Goal: Task Accomplishment & Management: Manage account settings

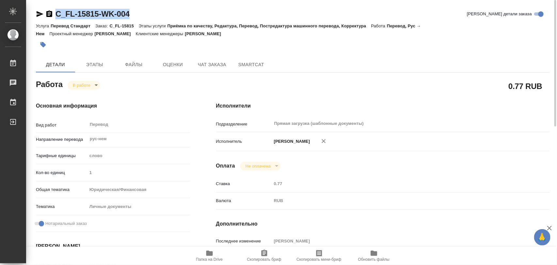
click at [45, 45] on icon "button" at bounding box center [43, 45] width 6 height 6
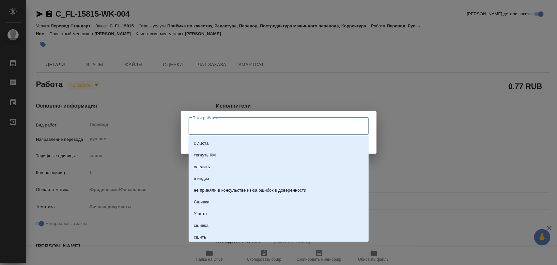
click at [206, 128] on input "Тэги работы" at bounding box center [273, 126] width 162 height 11
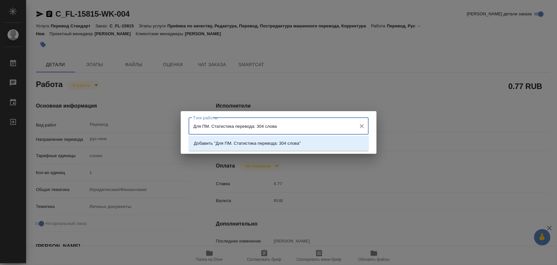
type input "Для ПМ. Статистика перевода: 304 слова."
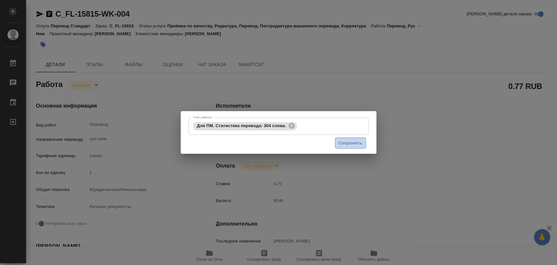
click at [351, 143] on span "Сохранить" at bounding box center [351, 144] width 24 height 8
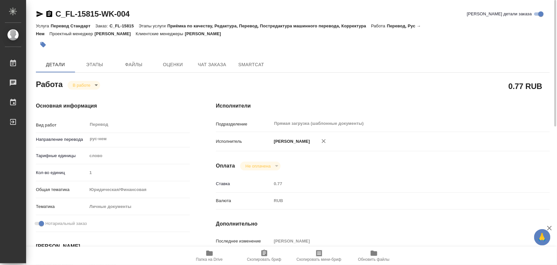
type input "inProgress"
type input "рус-нем"
type input "5a8b1489cc6b4906c91bfd90"
type input "1"
type input "yr-fn"
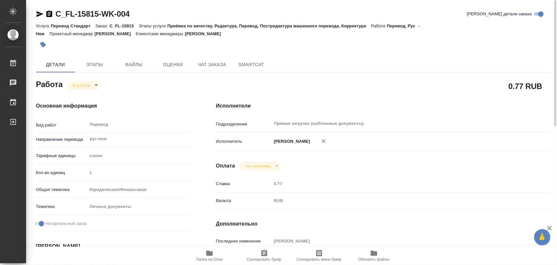
type input "5a8b8b956a9677013d343cfe"
checkbox input "true"
type input "18.08.2025 10:00"
type input "19.08.2025 10:40"
type input "20.08.2025 10:00"
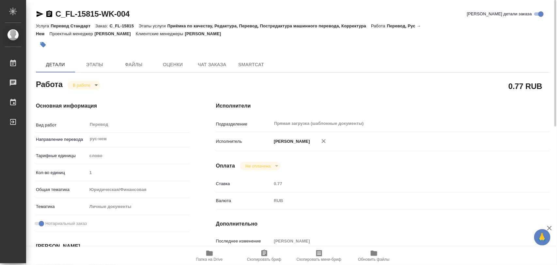
type input "19.08.2025 10:40"
type input "20.08.2025 10:00"
type input "Прямая загрузка (шаблонные документы)"
type input "notPayed"
type input "0.77"
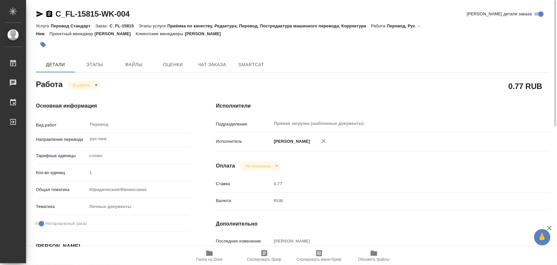
type input "RUB"
type input "[PERSON_NAME]"
type input "C_FL-15815"
type input "Перевод Стандарт"
type input "Приёмка по качеству, Редактура, Перевод, Постредактура машинного перевода, Корр…"
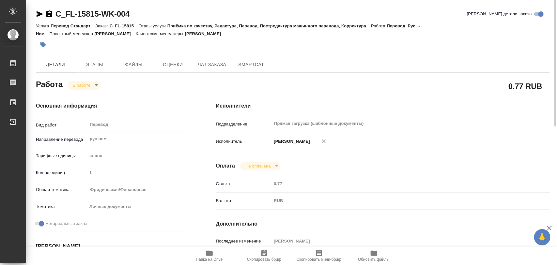
type input "Димитриева Юлия"
type input "/Clients/FL_C/Orders/C_FL-15815"
click at [95, 87] on body "🙏 .cls-1 fill:#fff; AWATERA Iglakov Maksim Работы 0 Чаты График Выйти C_FL-1581…" at bounding box center [278, 132] width 557 height 265
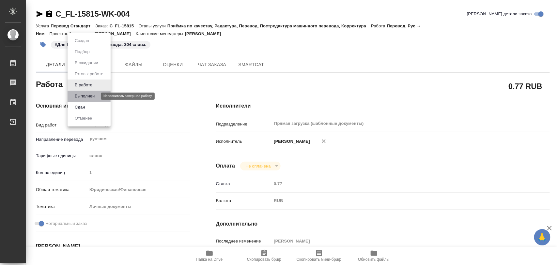
click at [90, 95] on button "Выполнен" at bounding box center [85, 96] width 24 height 7
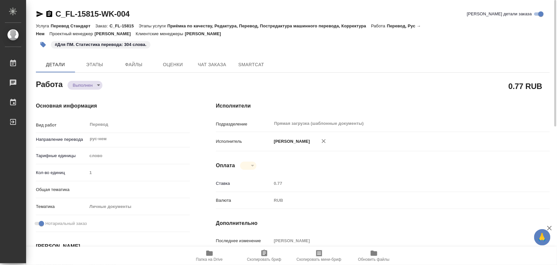
type textarea "x"
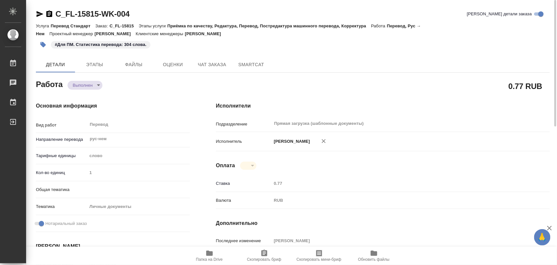
type textarea "x"
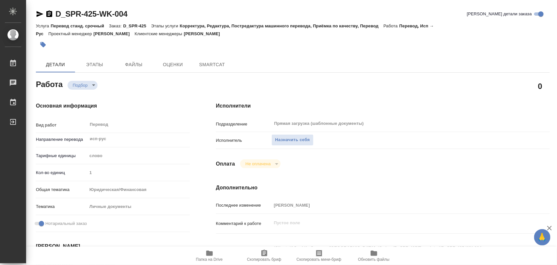
type textarea "x"
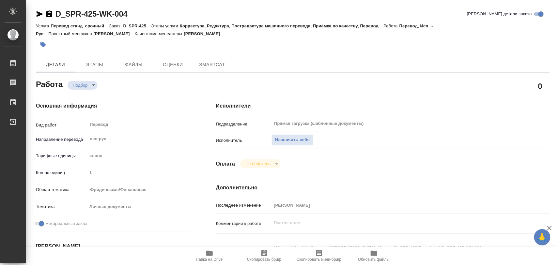
type textarea "x"
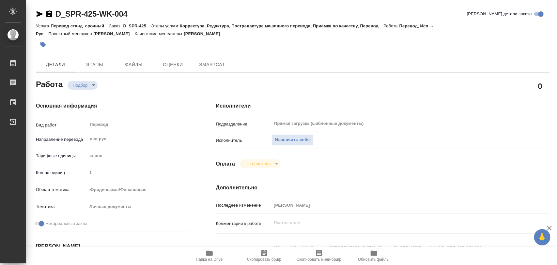
type textarea "x"
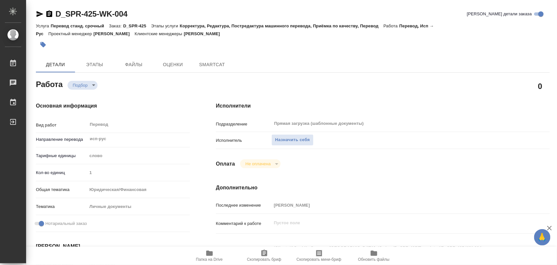
type textarea "x"
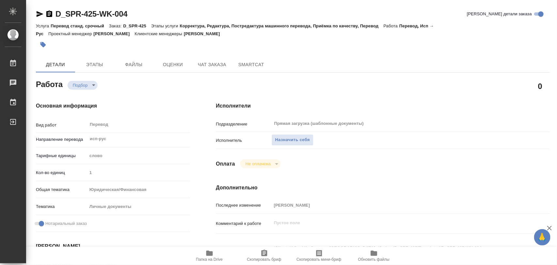
scroll to position [122, 0]
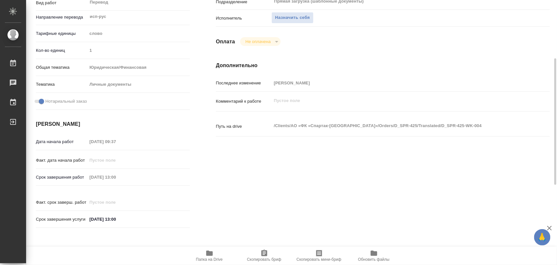
type textarea "x"
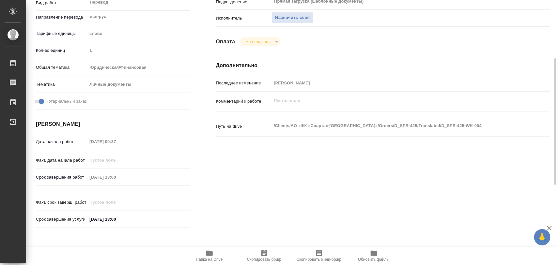
type textarea "x"
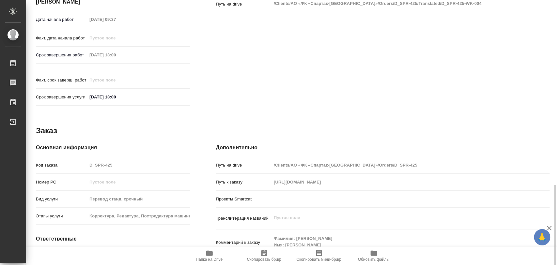
scroll to position [291, 0]
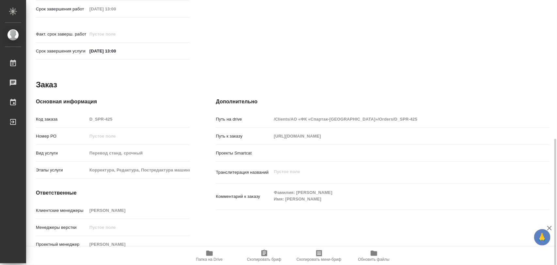
click at [214, 254] on span "Папка на Drive" at bounding box center [209, 256] width 47 height 12
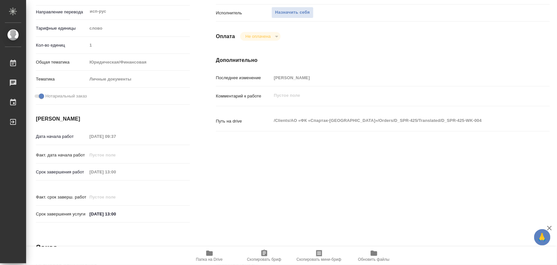
scroll to position [0, 0]
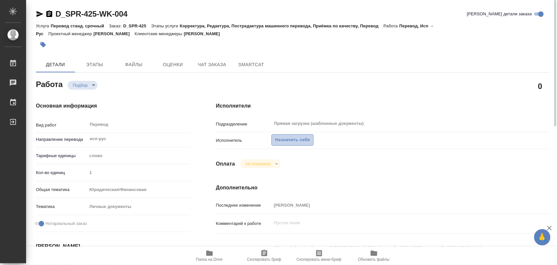
click at [295, 138] on span "Назначить себя" at bounding box center [292, 140] width 35 height 8
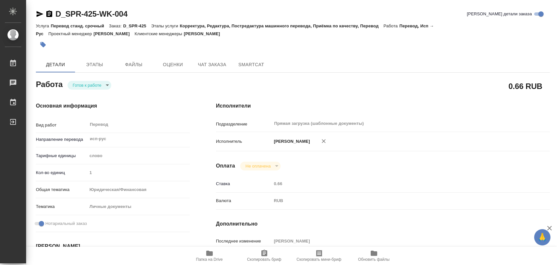
type textarea "x"
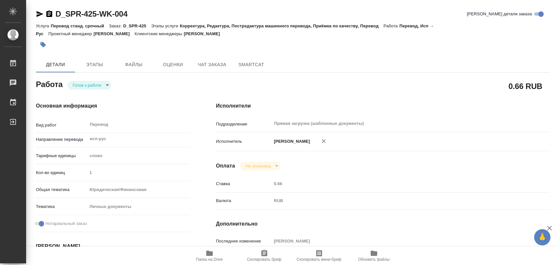
type textarea "x"
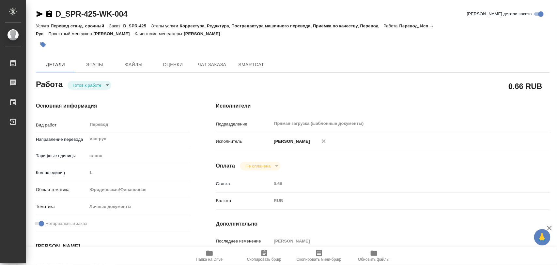
click at [105, 85] on body "🙏 .cls-1 fill:#fff; AWATERA Iglakov Maksim Работы 0 Чаты График Выйти D_SPR-425…" at bounding box center [278, 132] width 557 height 265
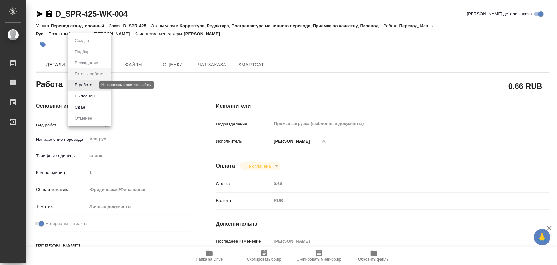
click at [86, 83] on button "В работе" at bounding box center [84, 85] width 22 height 7
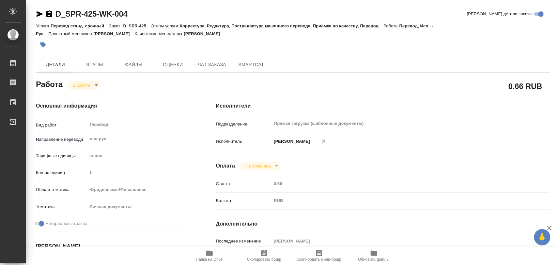
type textarea "x"
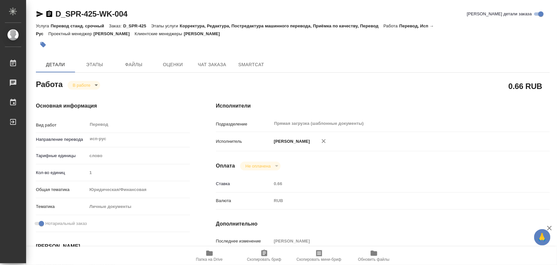
type textarea "x"
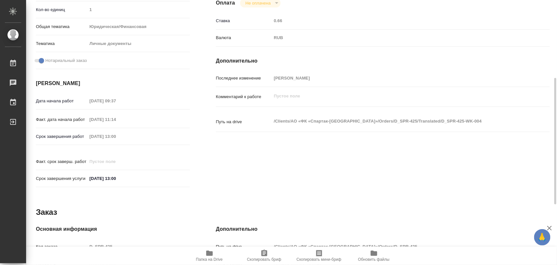
scroll to position [291, 0]
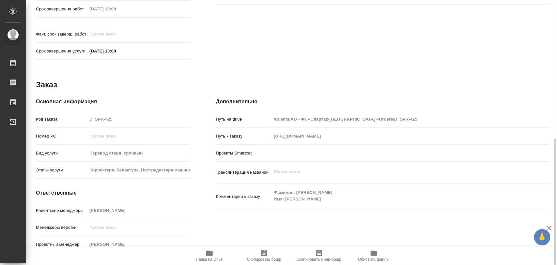
type textarea "x"
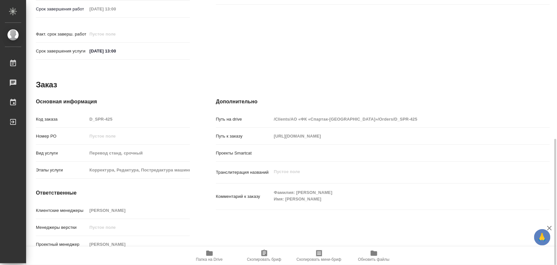
click at [265, 255] on icon "button" at bounding box center [264, 253] width 6 height 7
